Goal: Task Accomplishment & Management: Manage account settings

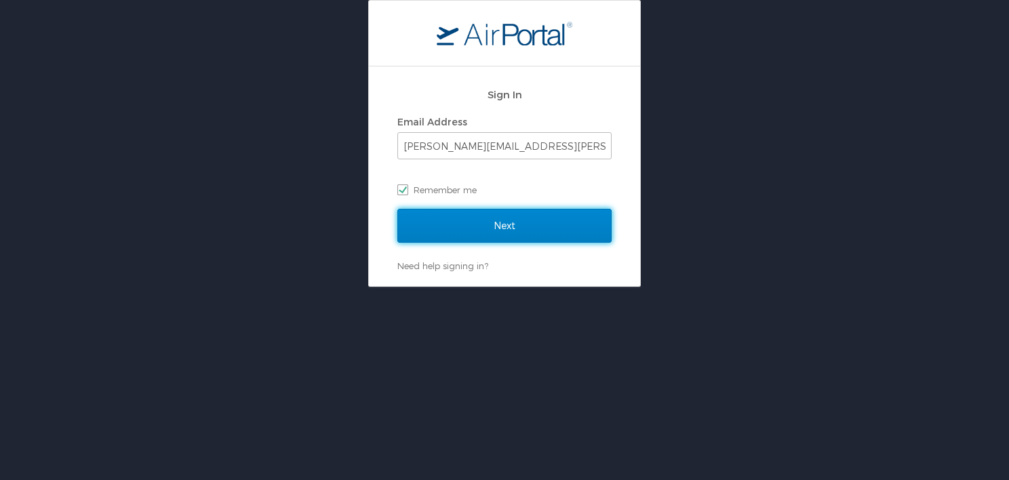
click at [509, 225] on input "Next" at bounding box center [504, 226] width 214 height 34
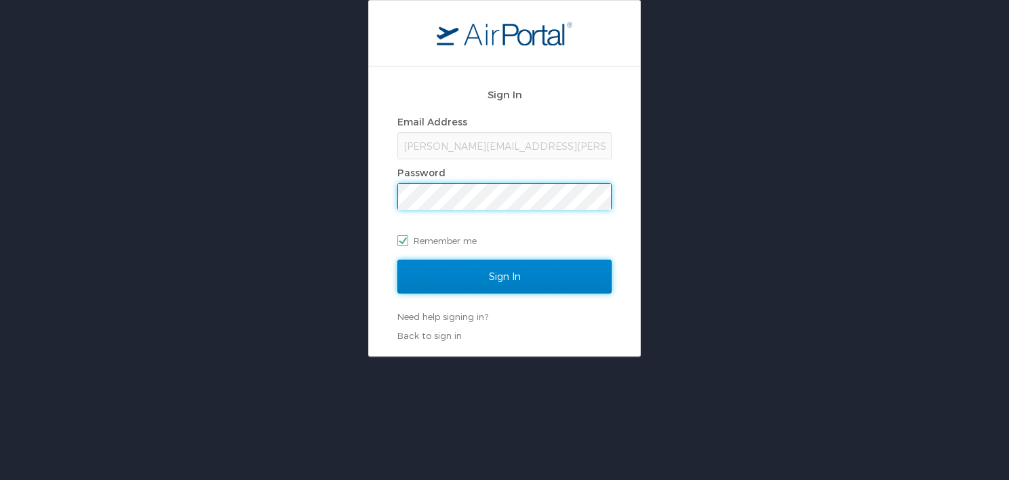
click at [505, 277] on input "Sign In" at bounding box center [504, 277] width 214 height 34
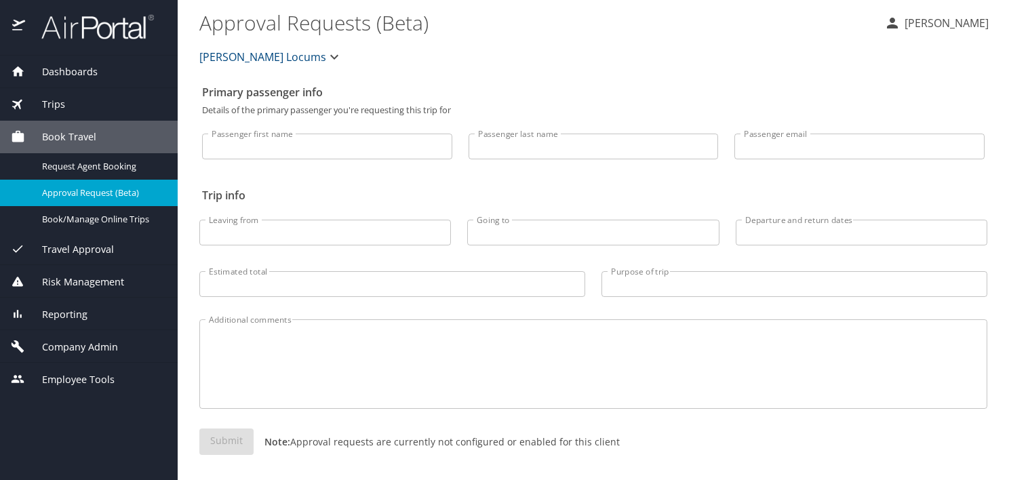
click at [75, 351] on span "Company Admin" at bounding box center [71, 347] width 93 height 15
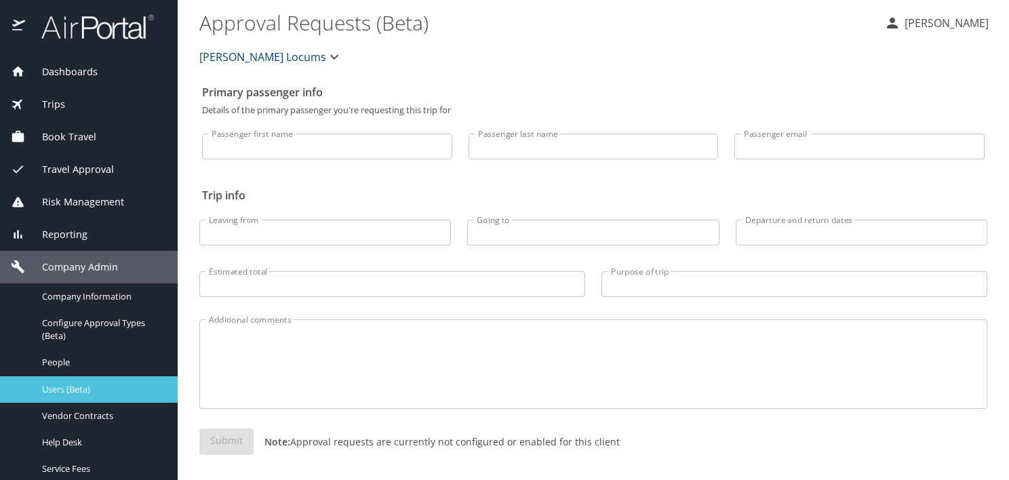
click at [61, 387] on span "Users (Beta)" at bounding box center [101, 389] width 119 height 13
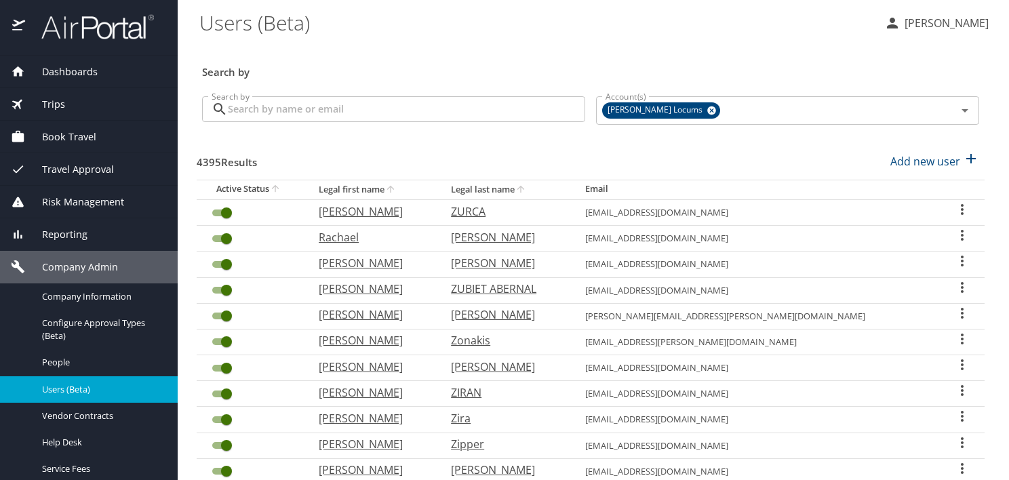
click at [309, 108] on input "Search by" at bounding box center [406, 109] width 357 height 26
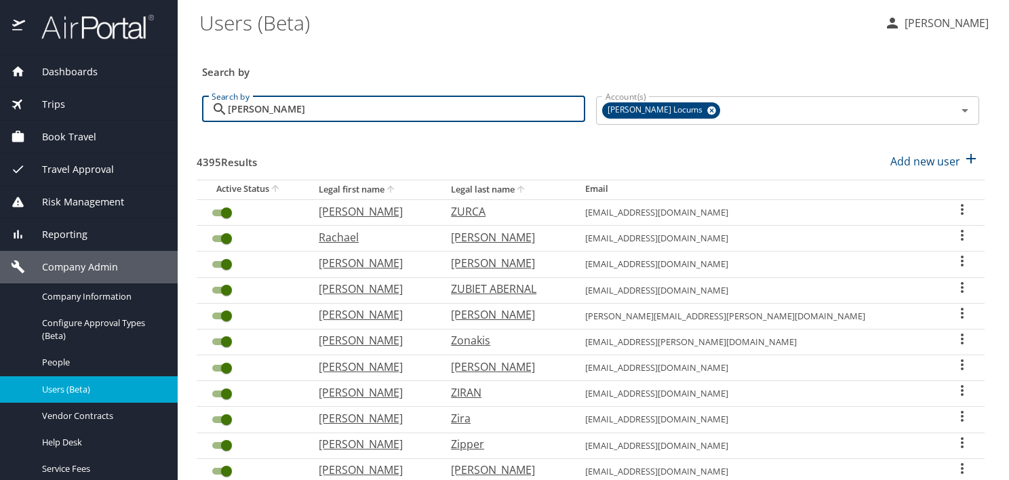
type input "[PERSON_NAME]"
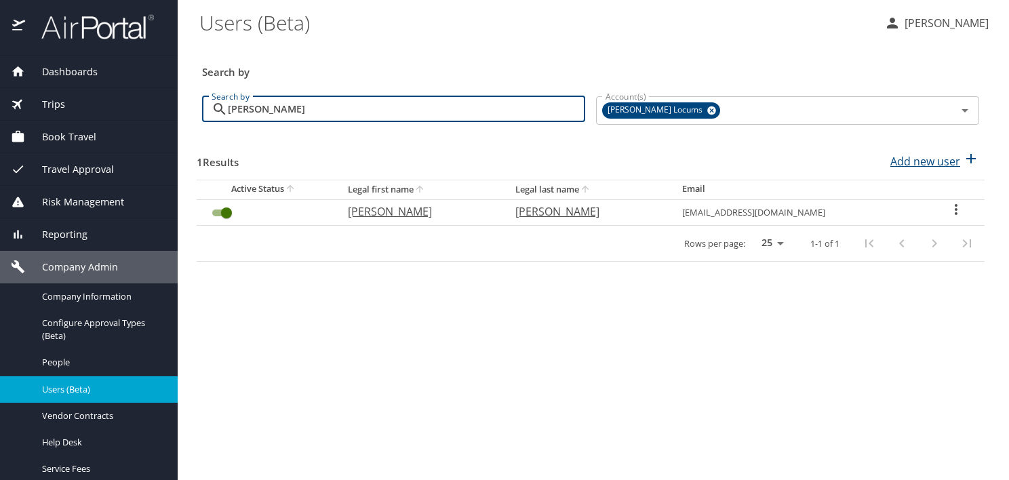
click at [915, 162] on p "Add new user" at bounding box center [926, 161] width 70 height 16
select select "US"
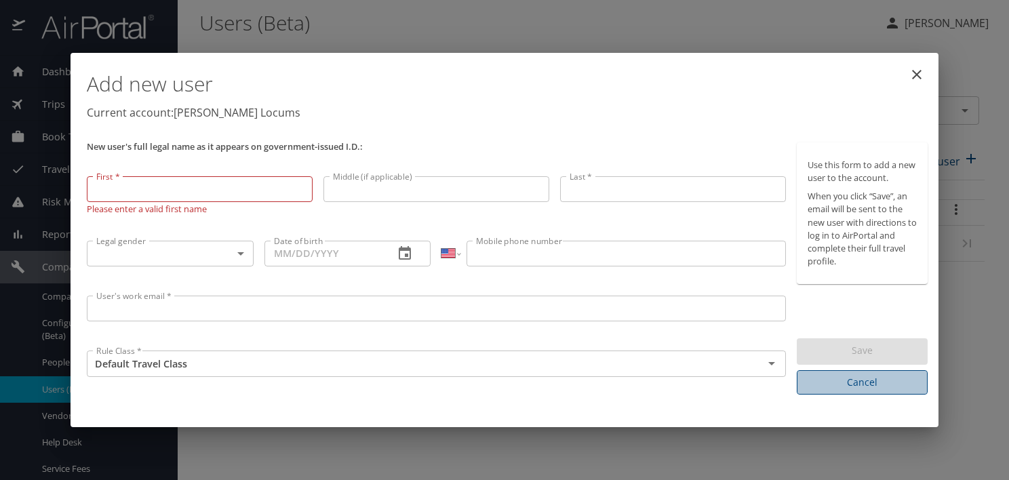
click at [887, 375] on span "Cancel" at bounding box center [862, 382] width 109 height 17
